Goal: Information Seeking & Learning: Learn about a topic

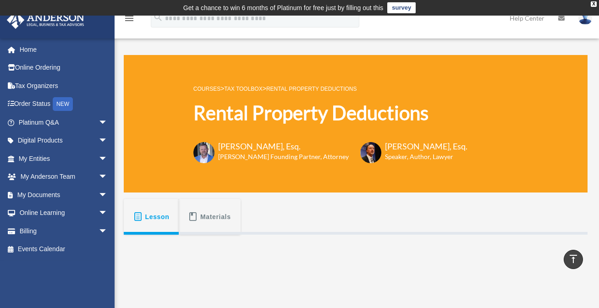
scroll to position [258, 0]
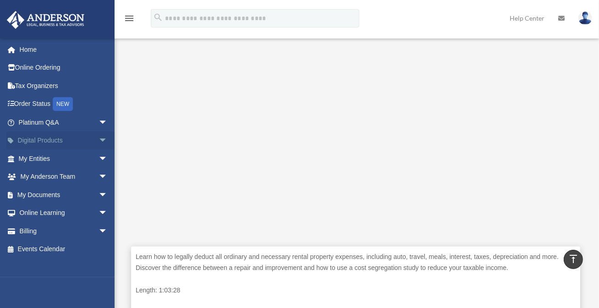
click at [88, 139] on link "Digital Products arrow_drop_down" at bounding box center [63, 140] width 115 height 18
click at [99, 147] on span "arrow_drop_down" at bounding box center [108, 140] width 18 height 19
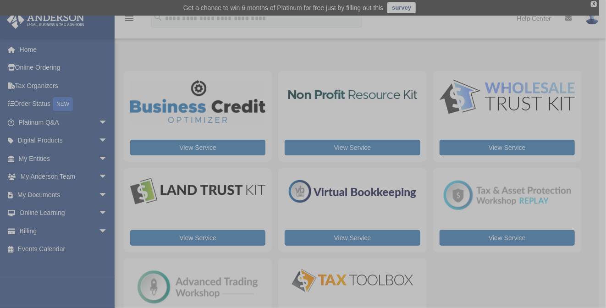
click at [75, 146] on div "x" at bounding box center [303, 154] width 606 height 308
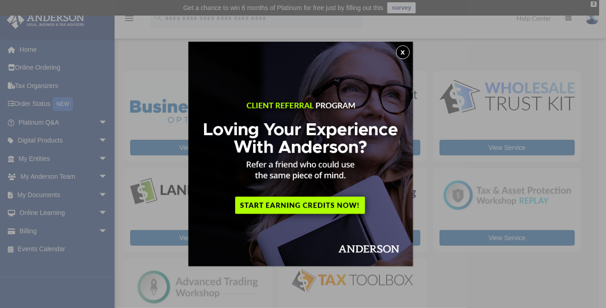
click at [405, 57] on button "x" at bounding box center [403, 52] width 14 height 14
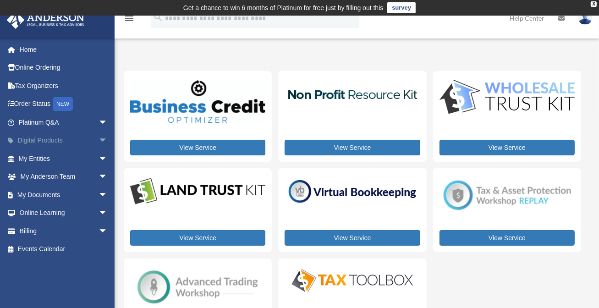
click at [99, 135] on span "arrow_drop_down" at bounding box center [108, 140] width 18 height 19
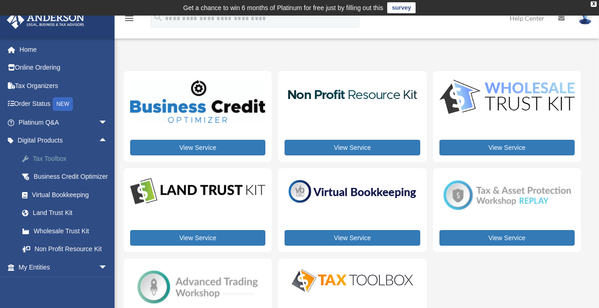
click at [50, 159] on div "Tax Toolbox" at bounding box center [71, 158] width 78 height 11
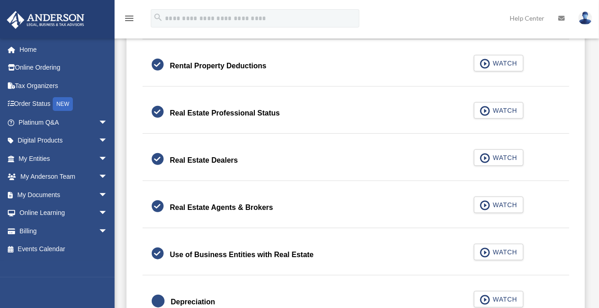
scroll to position [722, 0]
click at [497, 106] on span "WATCH" at bounding box center [503, 110] width 27 height 9
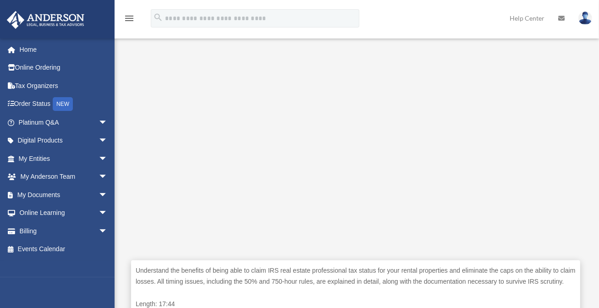
scroll to position [230, 0]
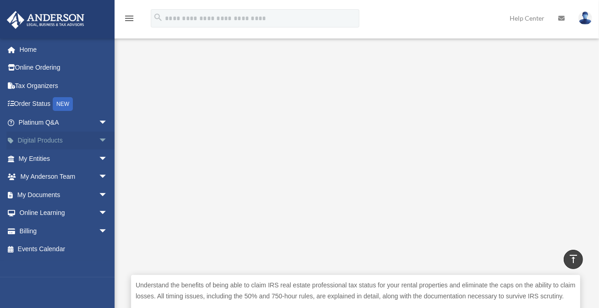
click at [99, 134] on span "arrow_drop_down" at bounding box center [108, 140] width 18 height 19
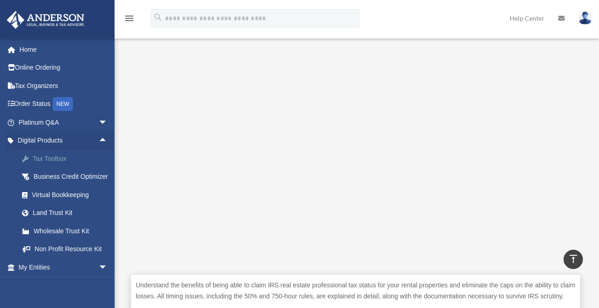
click at [62, 163] on div "Tax Toolbox" at bounding box center [71, 158] width 78 height 11
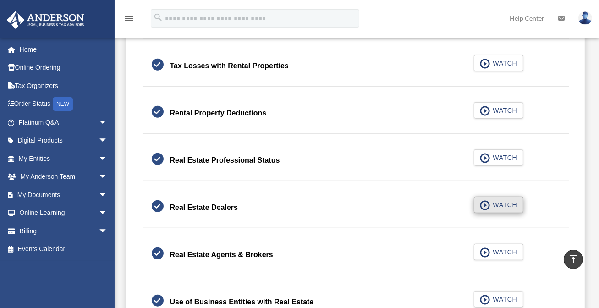
scroll to position [673, 0]
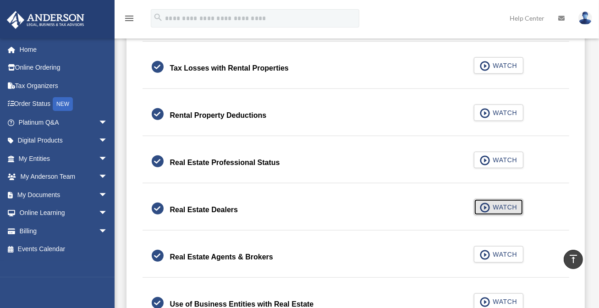
click at [507, 214] on button "WATCH" at bounding box center [498, 207] width 49 height 16
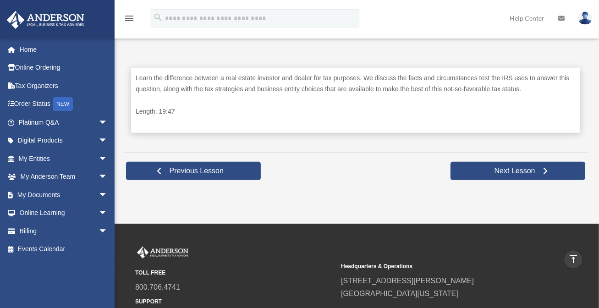
scroll to position [433, 0]
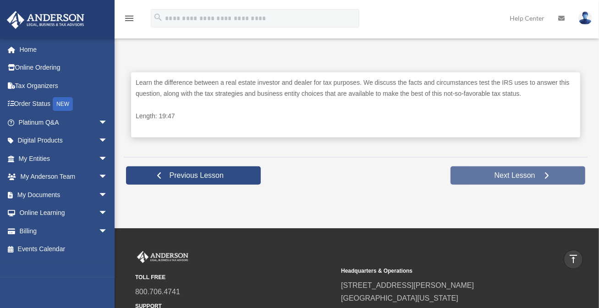
click at [505, 173] on span "Next Lesson" at bounding box center [514, 175] width 55 height 9
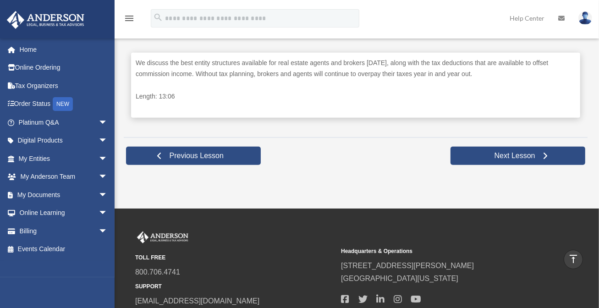
scroll to position [474, 0]
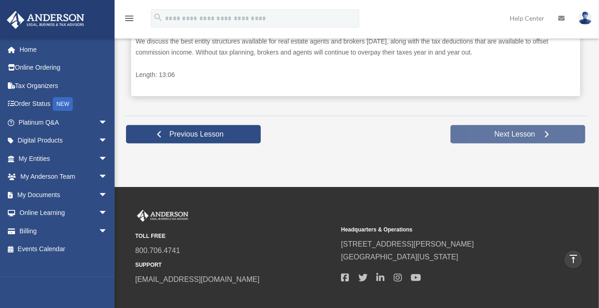
click at [515, 134] on span "Next Lesson" at bounding box center [514, 134] width 55 height 9
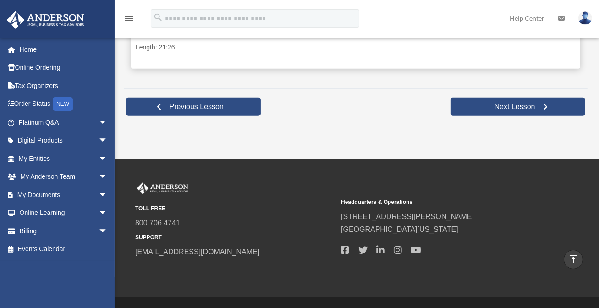
scroll to position [504, 0]
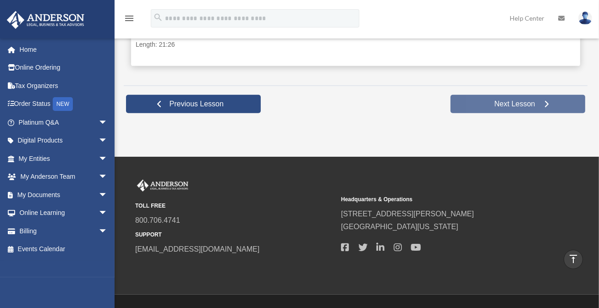
click at [506, 103] on span "Next Lesson" at bounding box center [514, 103] width 55 height 9
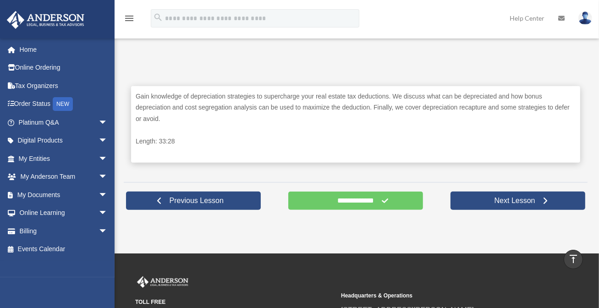
scroll to position [431, 0]
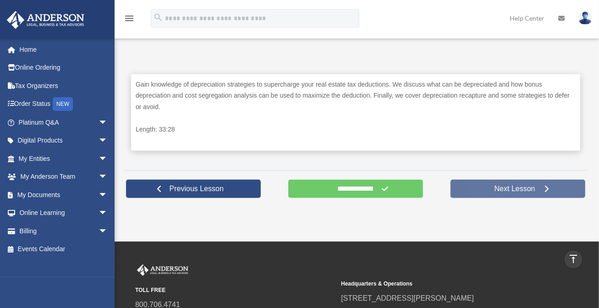
click at [510, 192] on link "Next Lesson" at bounding box center [517, 189] width 135 height 18
